Goal: Information Seeking & Learning: Learn about a topic

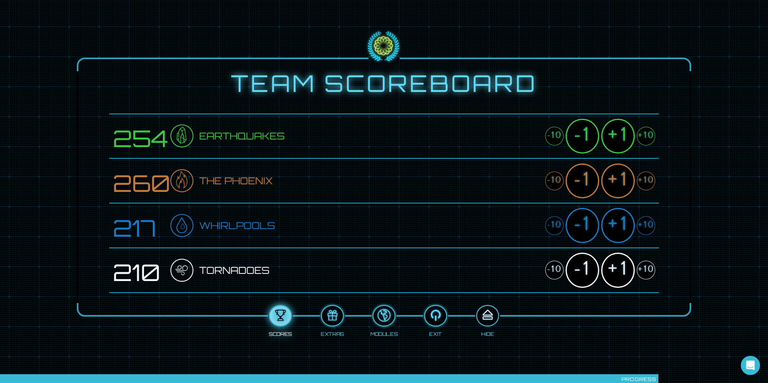
click at [491, 319] on div at bounding box center [487, 316] width 21 height 16
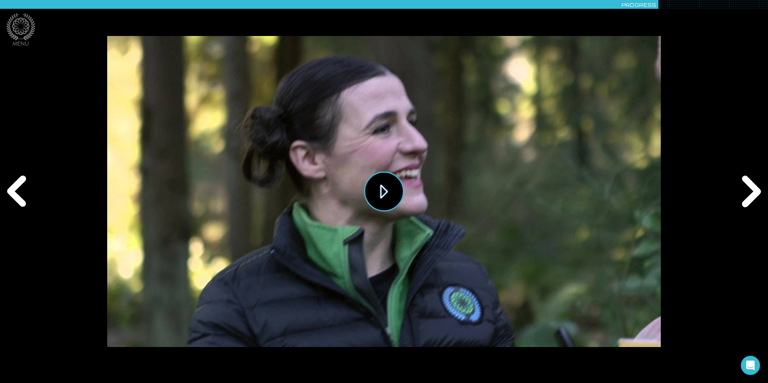
click at [391, 201] on button "Play" at bounding box center [384, 192] width 40 height 40
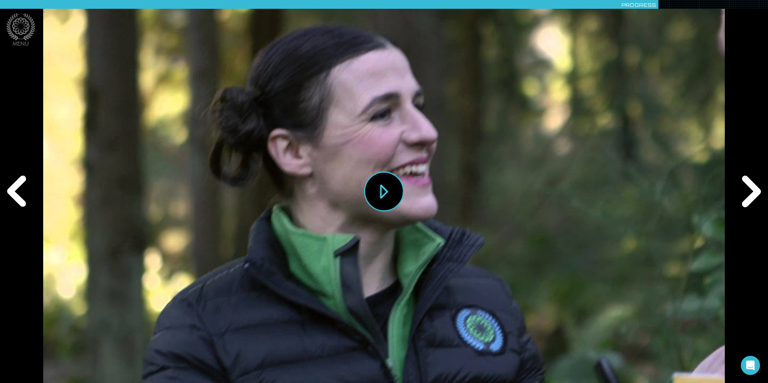
click at [754, 190] on div "Next" at bounding box center [749, 191] width 37 height 115
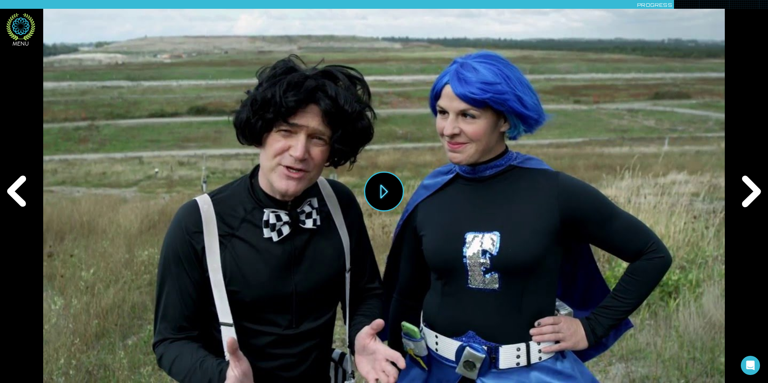
click at [17, 30] on icon at bounding box center [20, 26] width 29 height 27
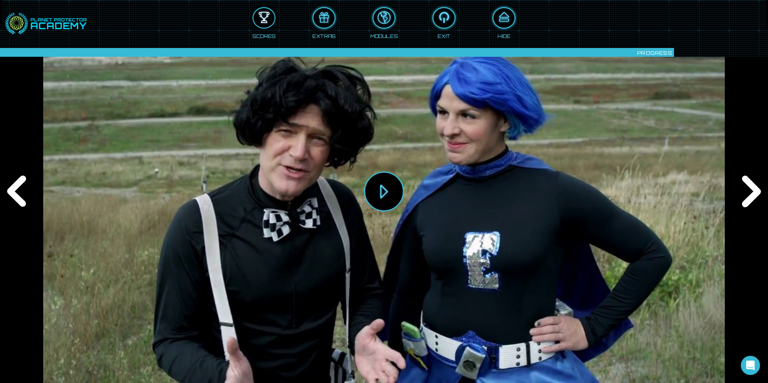
click at [260, 21] on div at bounding box center [264, 18] width 21 height 16
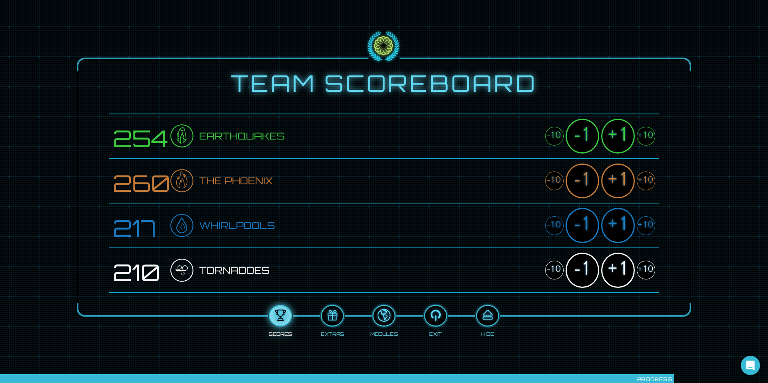
click at [585, 138] on div "-1" at bounding box center [583, 136] width 34 height 35
click at [584, 178] on div "-1" at bounding box center [583, 181] width 34 height 35
click at [585, 228] on div "-1" at bounding box center [583, 225] width 34 height 35
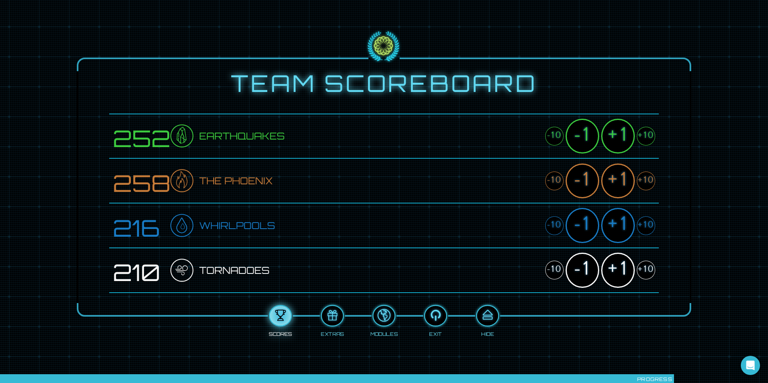
click at [582, 268] on div "-1" at bounding box center [583, 270] width 34 height 35
click at [486, 316] on div at bounding box center [487, 316] width 21 height 16
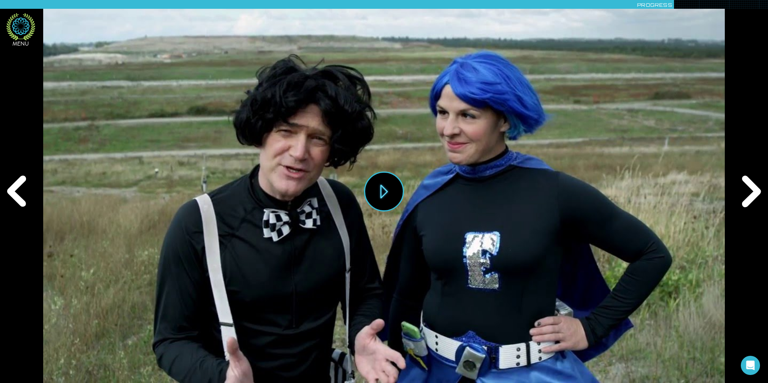
click at [27, 28] on icon at bounding box center [20, 26] width 29 height 27
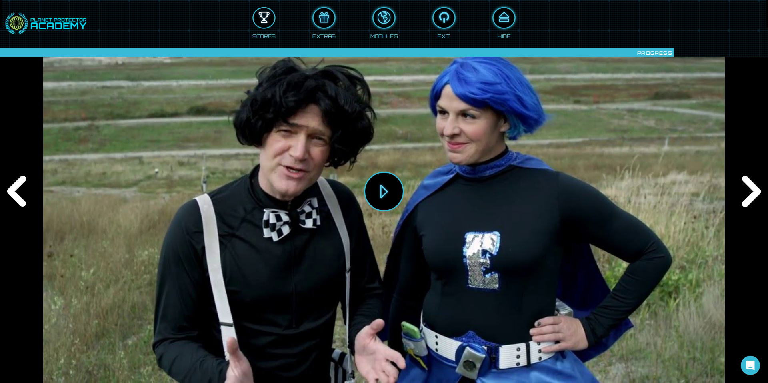
click at [267, 19] on div at bounding box center [264, 18] width 21 height 16
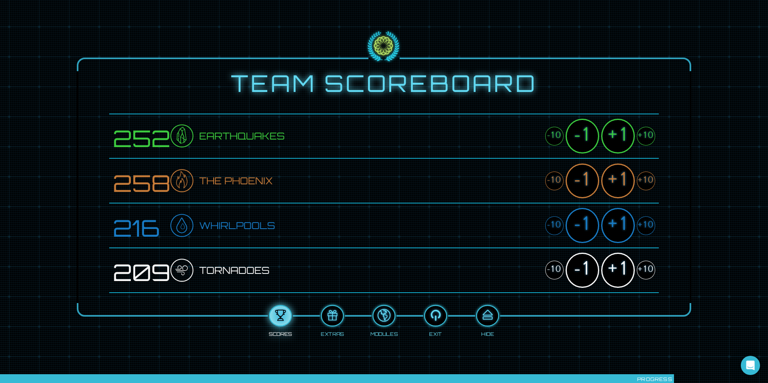
click at [621, 181] on div "+1" at bounding box center [618, 181] width 34 height 35
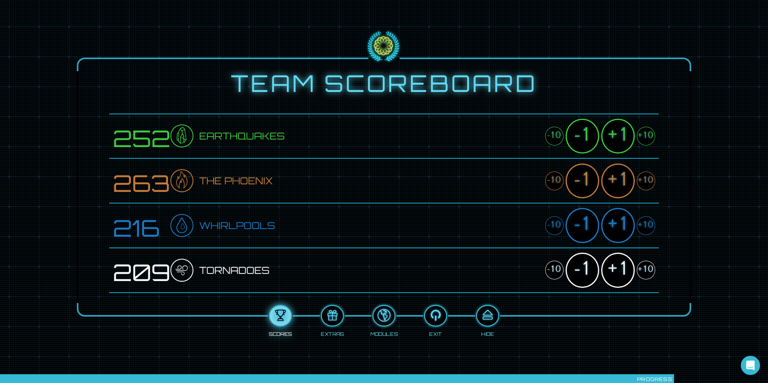
click at [619, 272] on div "+1" at bounding box center [618, 270] width 34 height 35
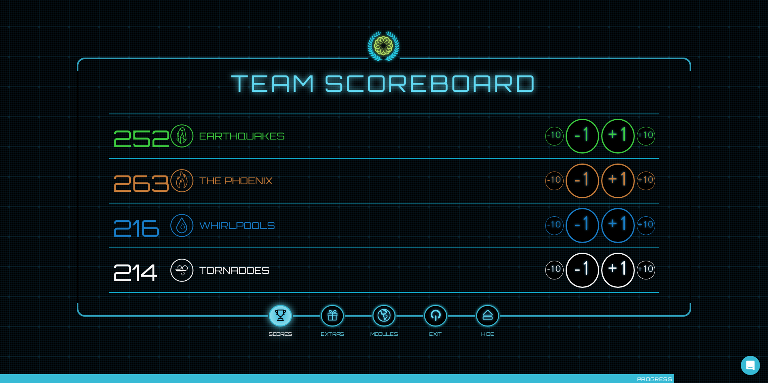
click at [618, 232] on div "+1" at bounding box center [618, 225] width 34 height 35
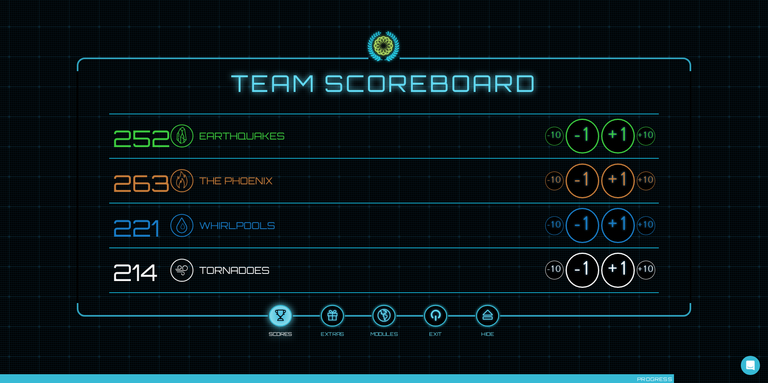
click at [618, 232] on div "+1" at bounding box center [618, 225] width 34 height 35
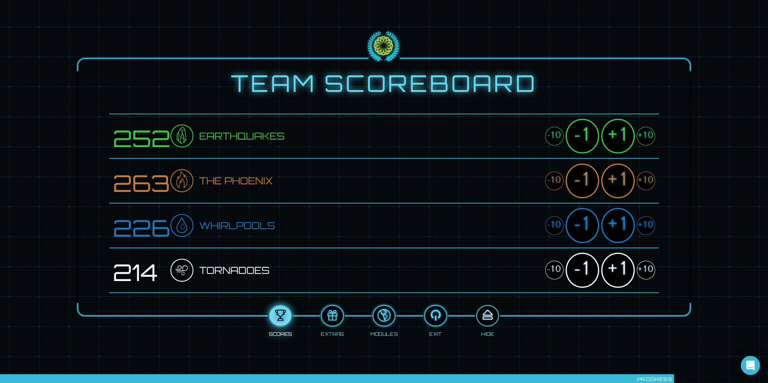
click at [482, 316] on div at bounding box center [487, 316] width 21 height 16
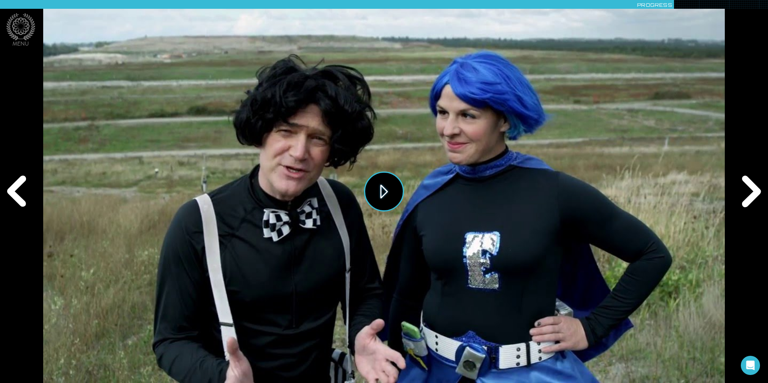
click at [378, 186] on button "Play" at bounding box center [384, 192] width 40 height 40
click at [758, 186] on div "Next" at bounding box center [749, 191] width 37 height 115
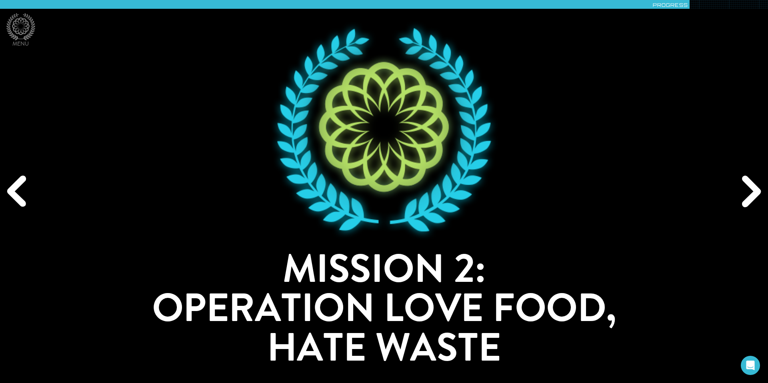
click at [759, 187] on div "Next" at bounding box center [749, 191] width 37 height 115
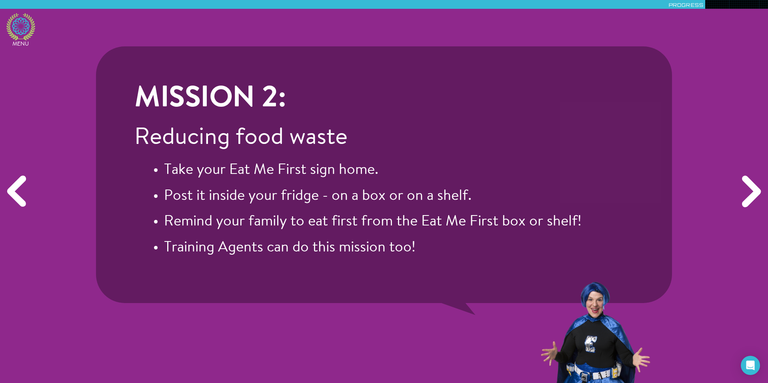
click at [25, 20] on icon at bounding box center [20, 26] width 29 height 27
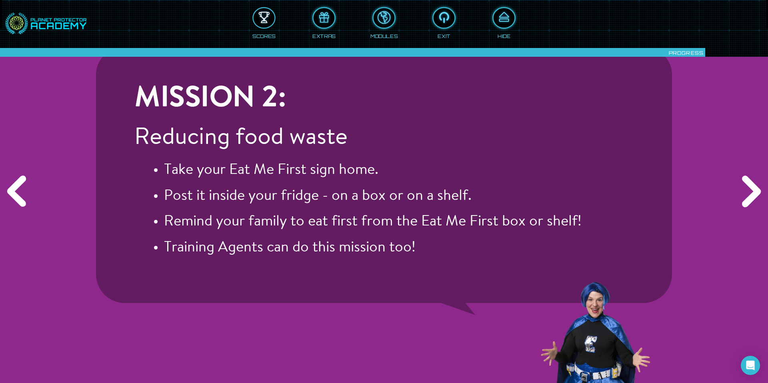
click at [266, 19] on div at bounding box center [264, 18] width 21 height 16
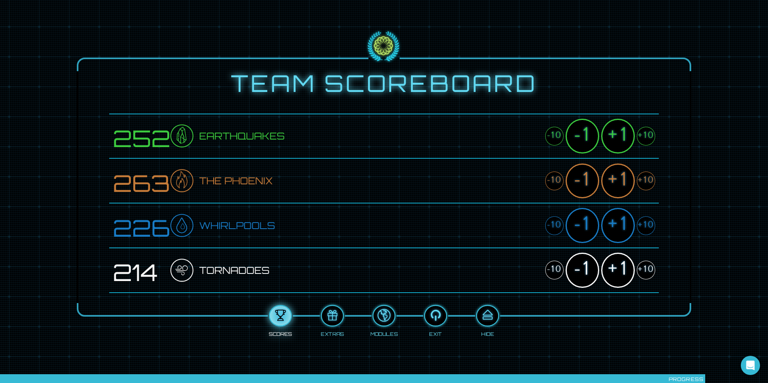
click at [644, 223] on div "+10" at bounding box center [646, 225] width 18 height 19
click at [619, 224] on div "+1" at bounding box center [618, 225] width 34 height 35
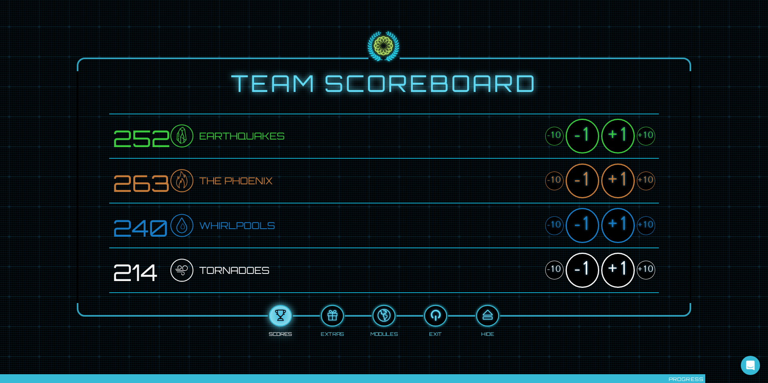
click at [619, 224] on div "+1" at bounding box center [618, 225] width 34 height 35
click at [642, 132] on div "+10" at bounding box center [646, 136] width 18 height 19
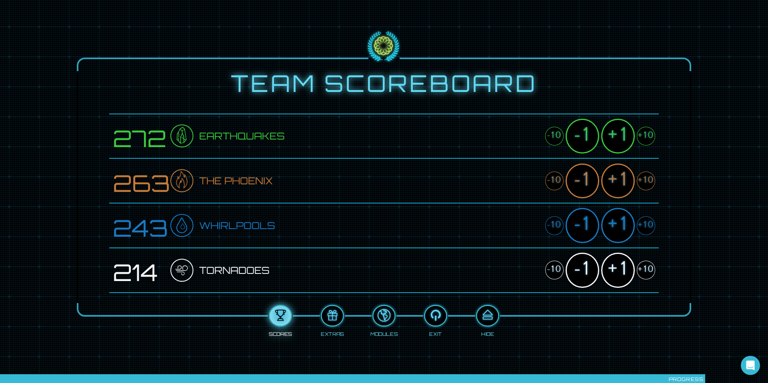
click at [577, 133] on div "-1" at bounding box center [583, 136] width 34 height 35
click at [647, 268] on div "+10" at bounding box center [646, 270] width 18 height 19
click at [623, 270] on div "+1" at bounding box center [618, 270] width 34 height 35
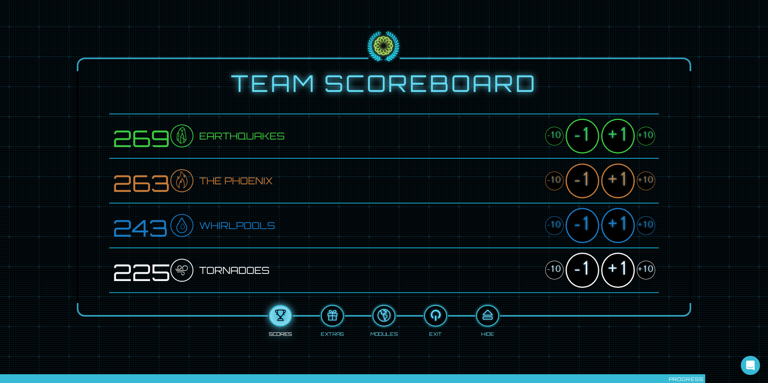
click at [623, 270] on div "+1" at bounding box center [618, 270] width 34 height 35
click at [646, 181] on div "+10" at bounding box center [646, 181] width 18 height 19
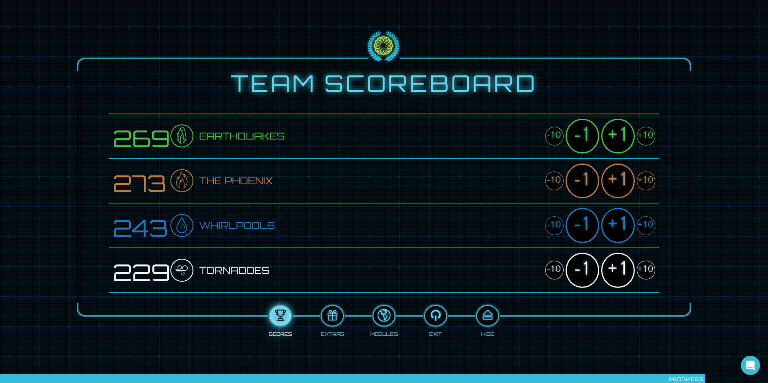
click at [646, 181] on div "+10" at bounding box center [646, 181] width 18 height 19
click at [589, 182] on div "-1" at bounding box center [583, 181] width 34 height 35
click at [485, 317] on div at bounding box center [487, 316] width 21 height 16
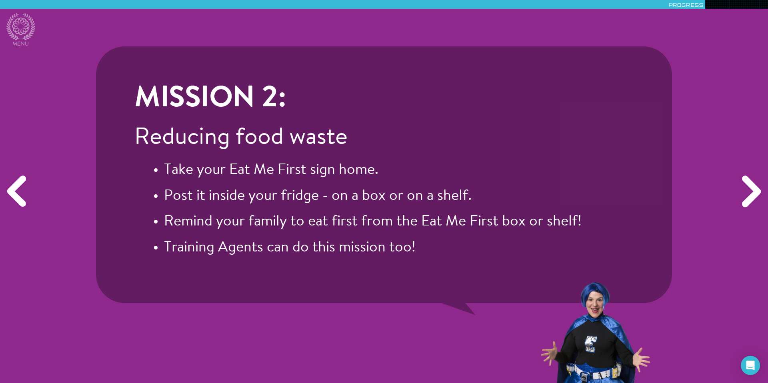
click at [747, 189] on div "Next" at bounding box center [749, 191] width 37 height 115
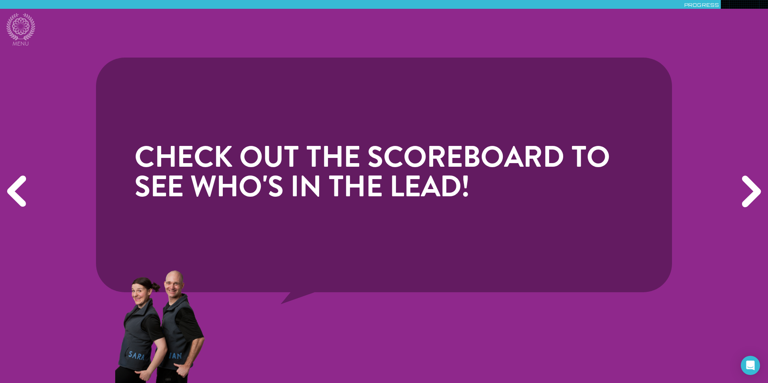
click at [747, 189] on div "Next" at bounding box center [749, 191] width 37 height 115
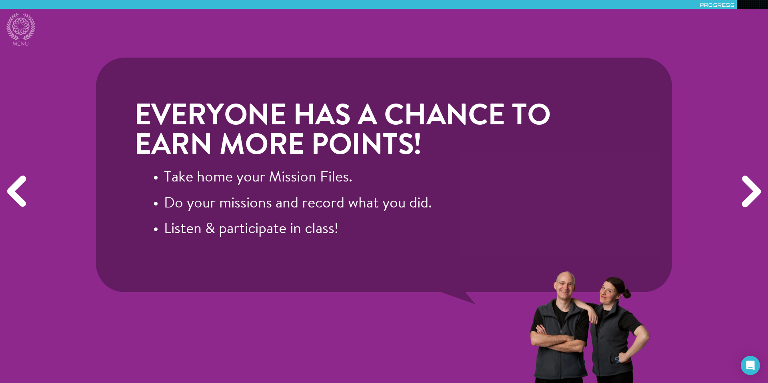
click at [751, 190] on div "Next" at bounding box center [749, 191] width 37 height 115
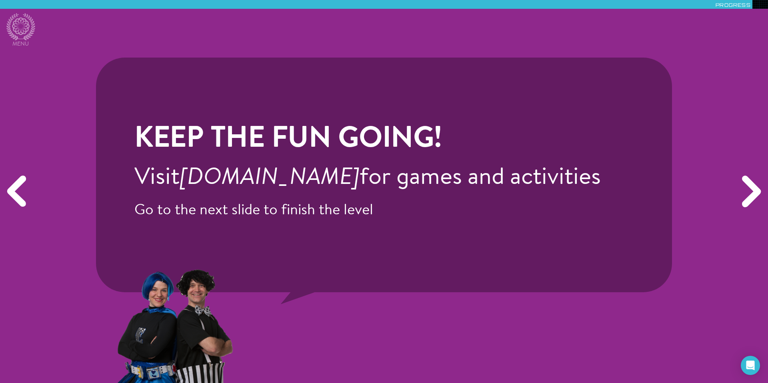
click at [751, 190] on div "Next" at bounding box center [749, 191] width 37 height 115
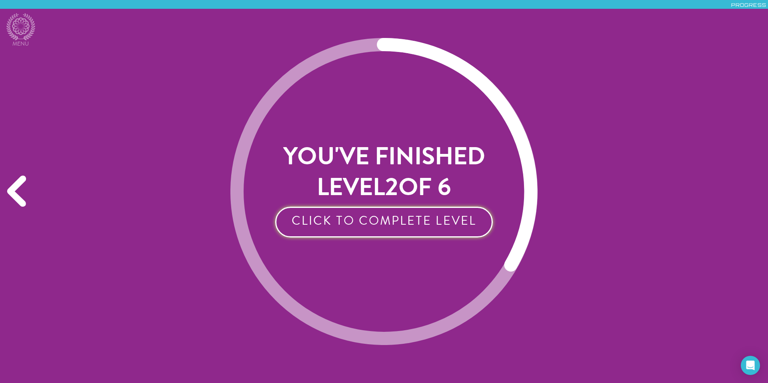
click at [419, 214] on button "Click to Complete Level" at bounding box center [384, 222] width 218 height 31
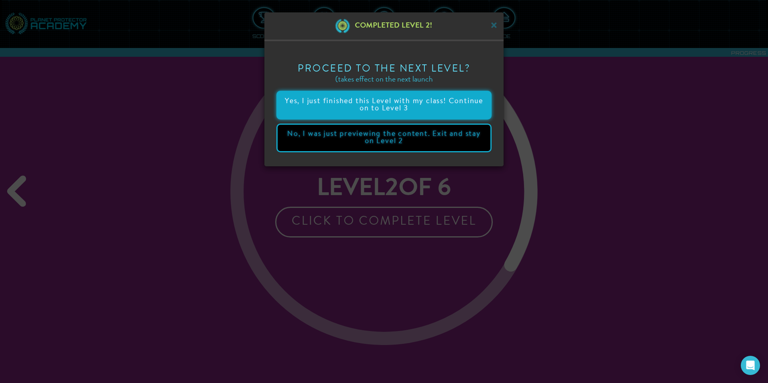
click at [420, 108] on button "Yes, I just finished this Level with my class! Continue on to Level 3" at bounding box center [383, 105] width 215 height 29
